Goal: Transaction & Acquisition: Subscribe to service/newsletter

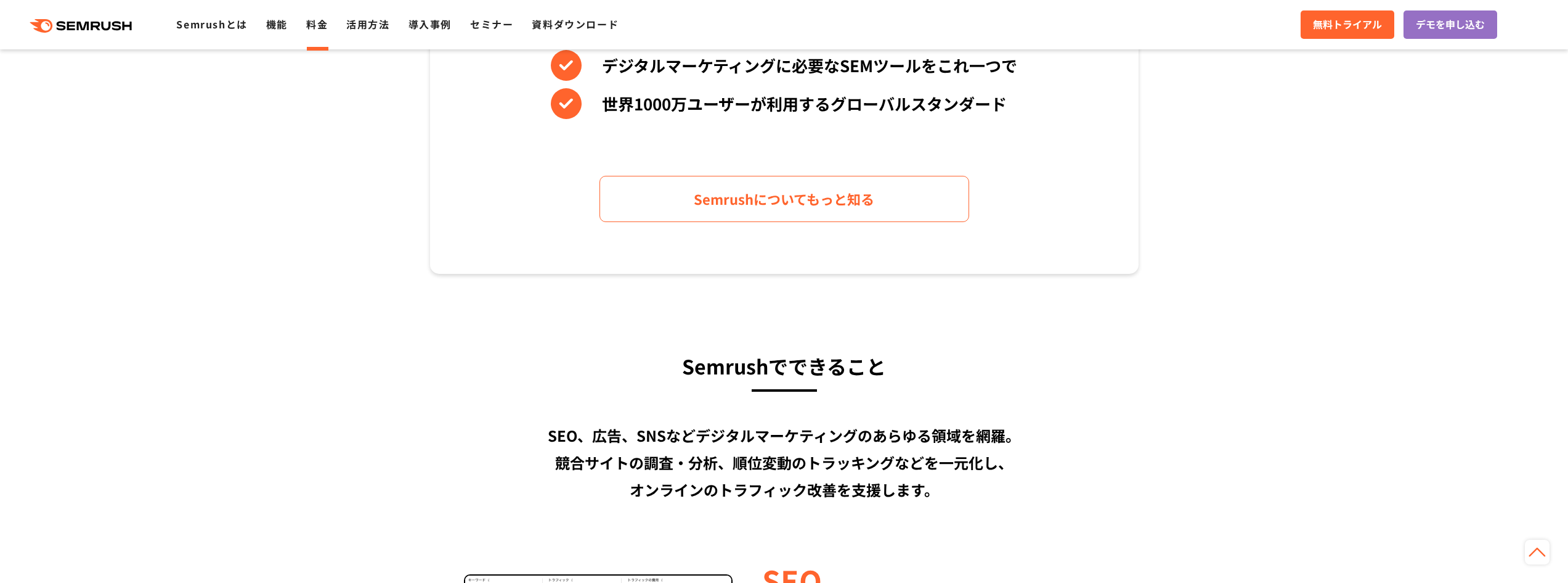
click at [310, 20] on link "料金" at bounding box center [317, 24] width 22 height 15
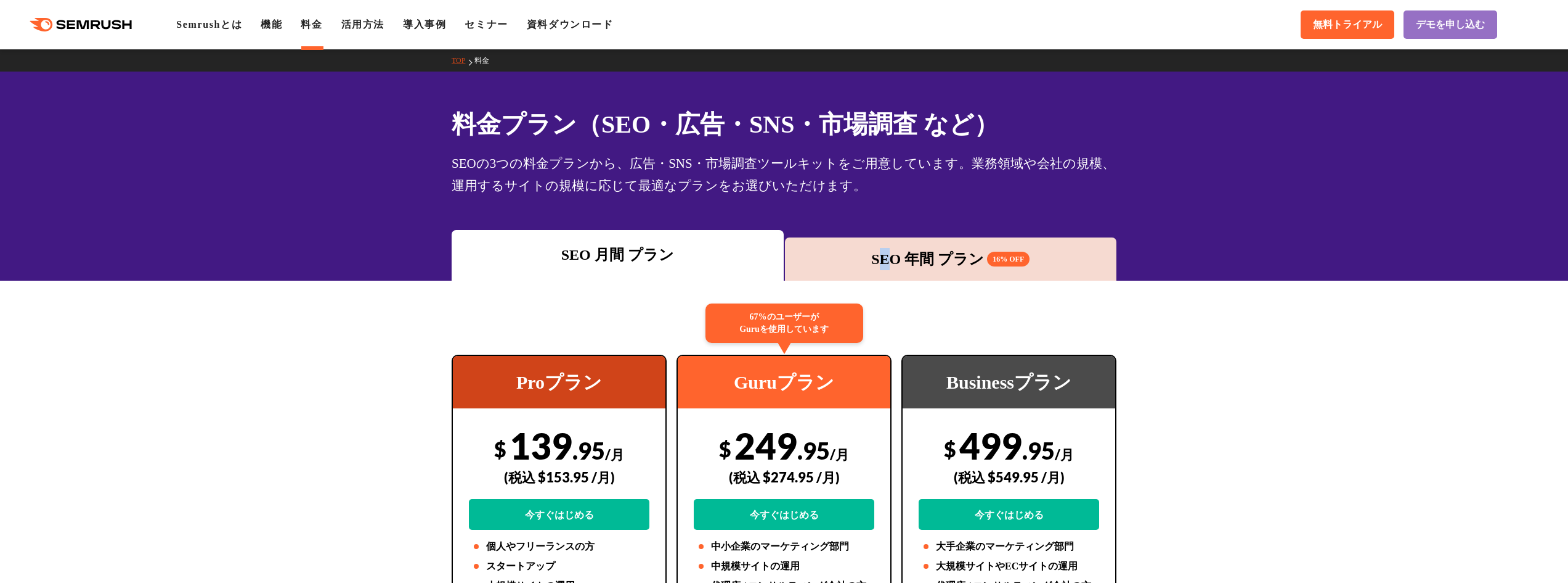
click at [887, 259] on div "SEO 年間 プラン 16% OFF" at bounding box center [951, 259] width 320 height 23
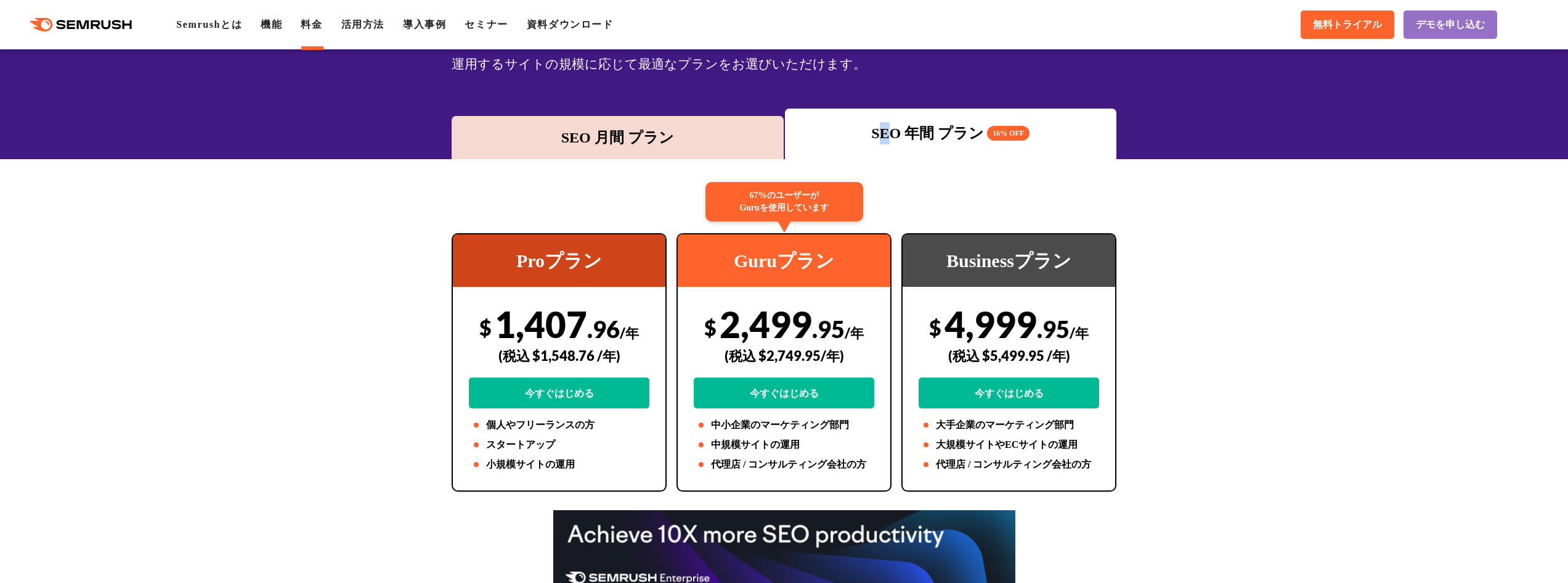
scroll to position [62, 0]
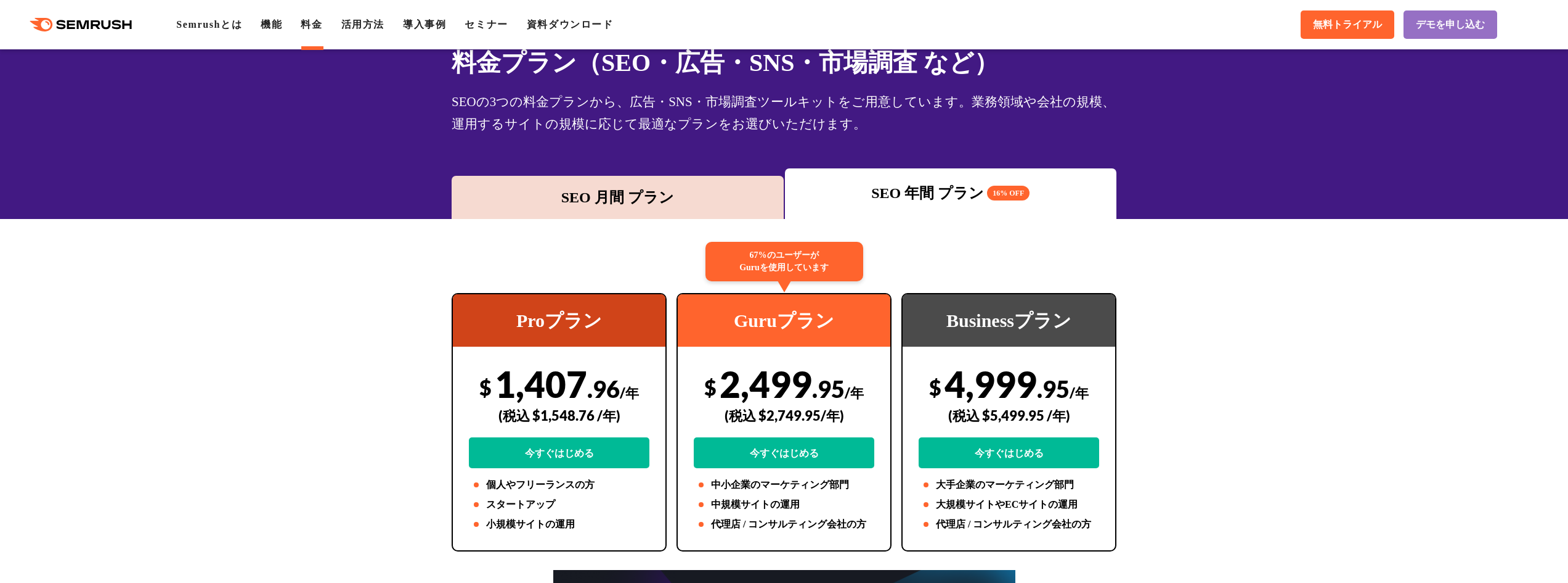
click at [632, 199] on div "SEO 月間 プラン" at bounding box center [618, 197] width 320 height 23
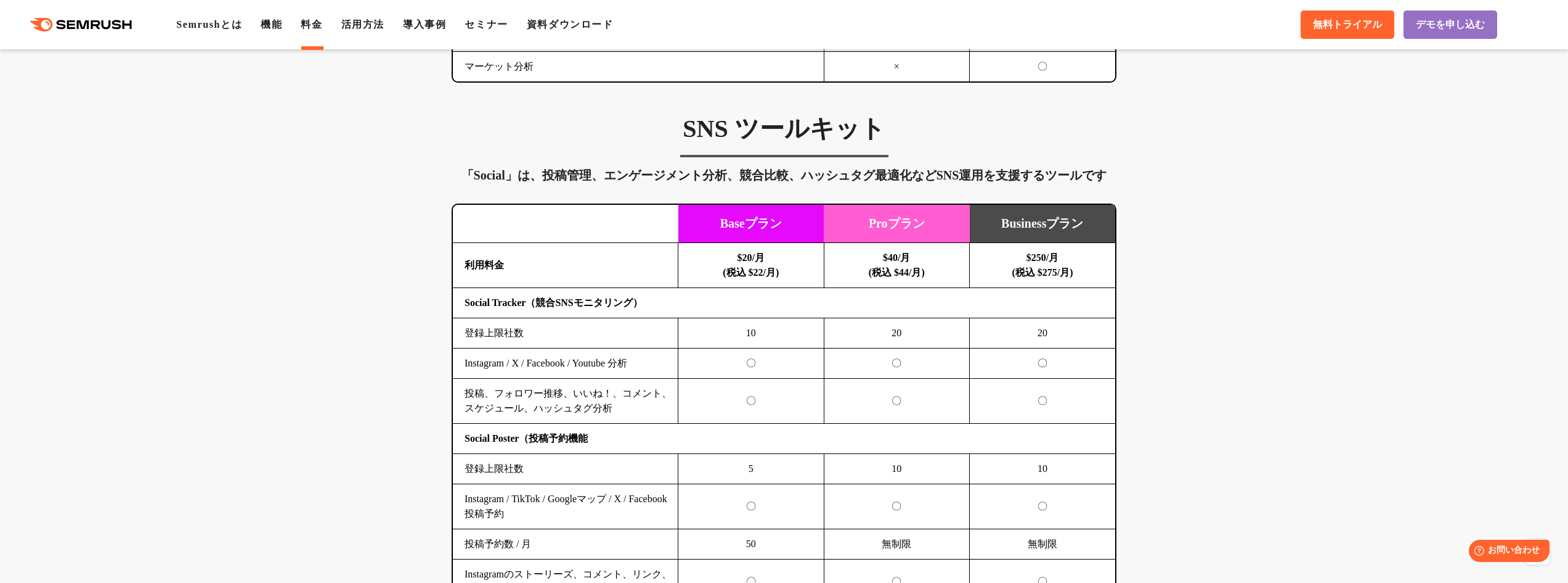
scroll to position [2343, 0]
